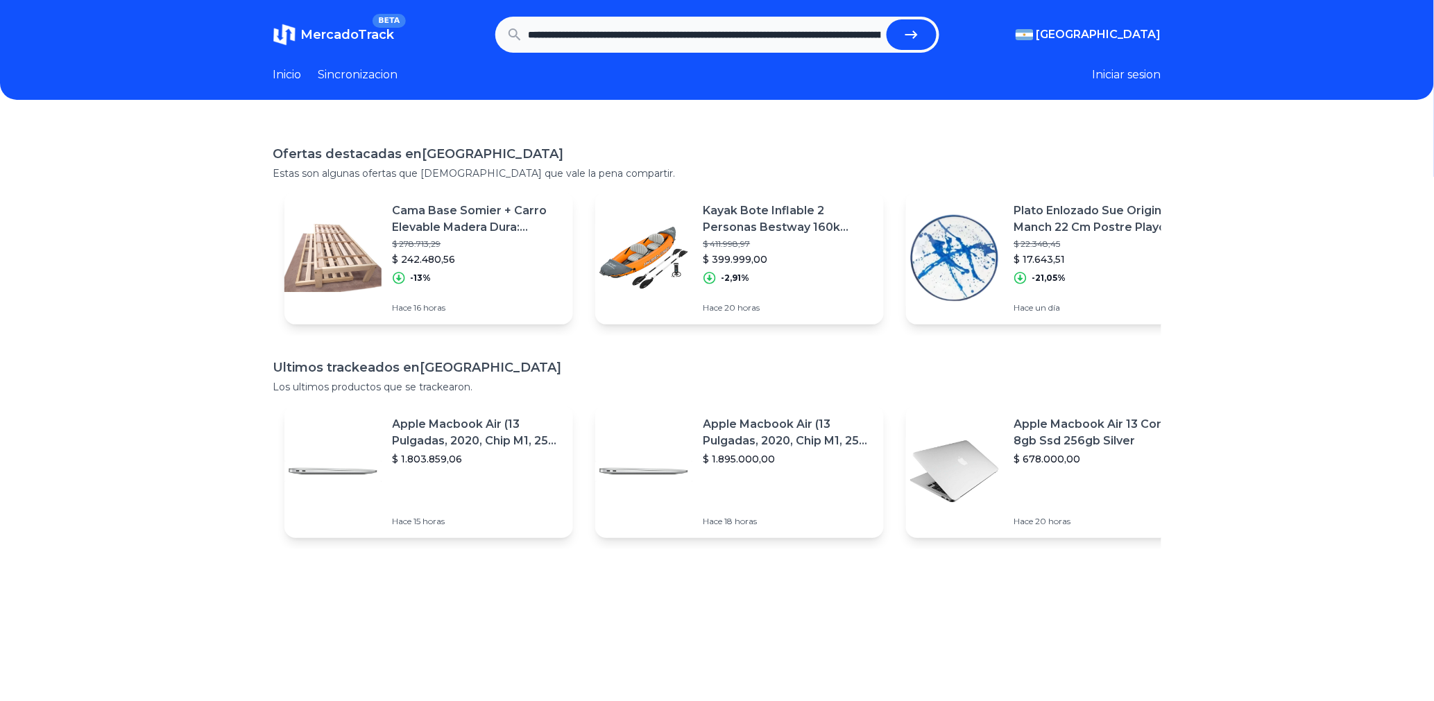
click at [936, 35] on button "submit" at bounding box center [912, 34] width 50 height 31
type input "**********"
